Goal: Find contact information: Find contact information

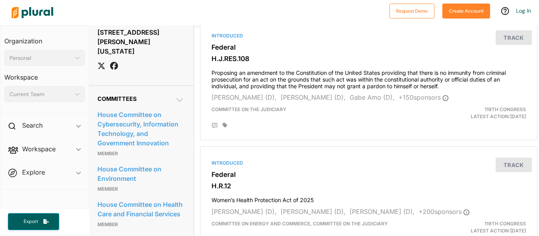
scroll to position [534, 2]
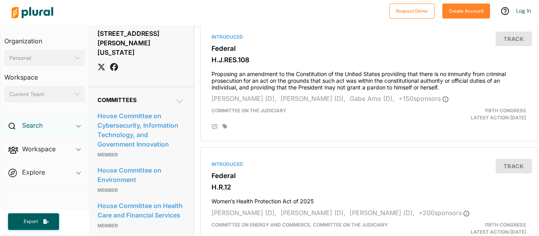
click at [26, 129] on h2 "Search" at bounding box center [32, 125] width 21 height 9
click at [10, 127] on icon at bounding box center [11, 126] width 7 height 7
click at [19, 20] on img at bounding box center [32, 13] width 55 height 28
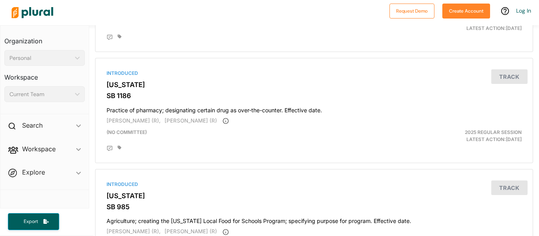
scroll to position [485, 0]
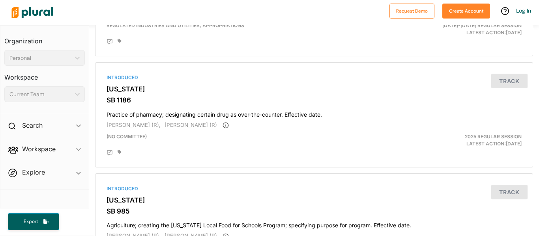
click at [19, 16] on img at bounding box center [32, 13] width 55 height 28
click at [30, 19] on img at bounding box center [32, 13] width 55 height 28
click at [35, 18] on img at bounding box center [32, 13] width 55 height 28
click at [41, 17] on img at bounding box center [32, 13] width 55 height 28
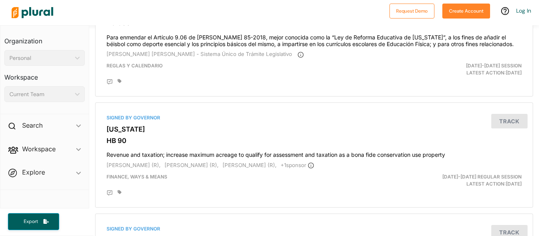
scroll to position [0, 0]
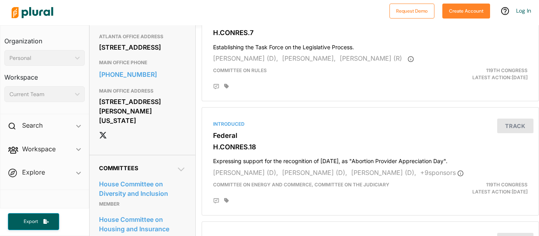
scroll to position [446, 0]
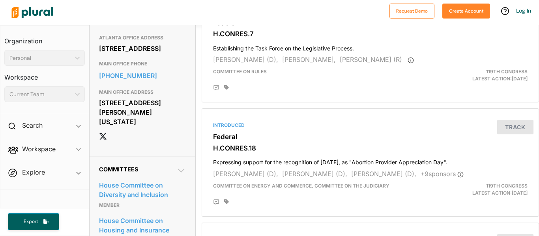
drag, startPoint x: 97, startPoint y: 81, endPoint x: 160, endPoint y: 102, distance: 66.2
copy div "[STREET_ADDRESS]"
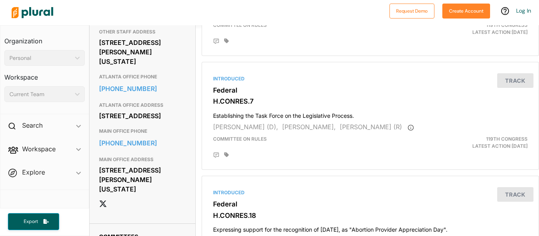
scroll to position [391, 0]
